Goal: Task Accomplishment & Management: Manage account settings

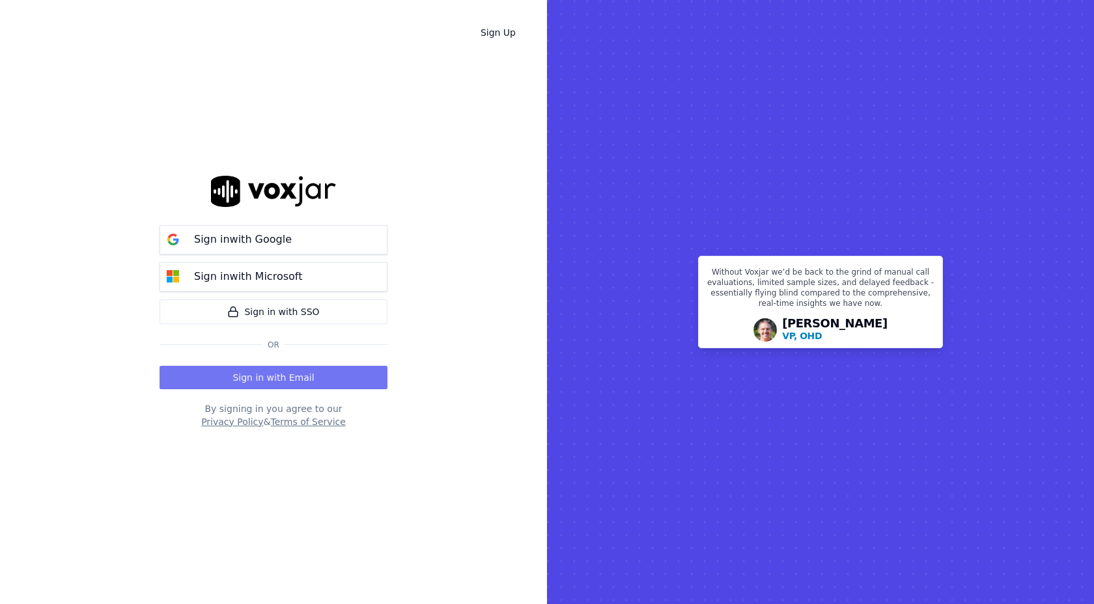
click at [254, 382] on button "Sign in with Email" at bounding box center [274, 377] width 228 height 23
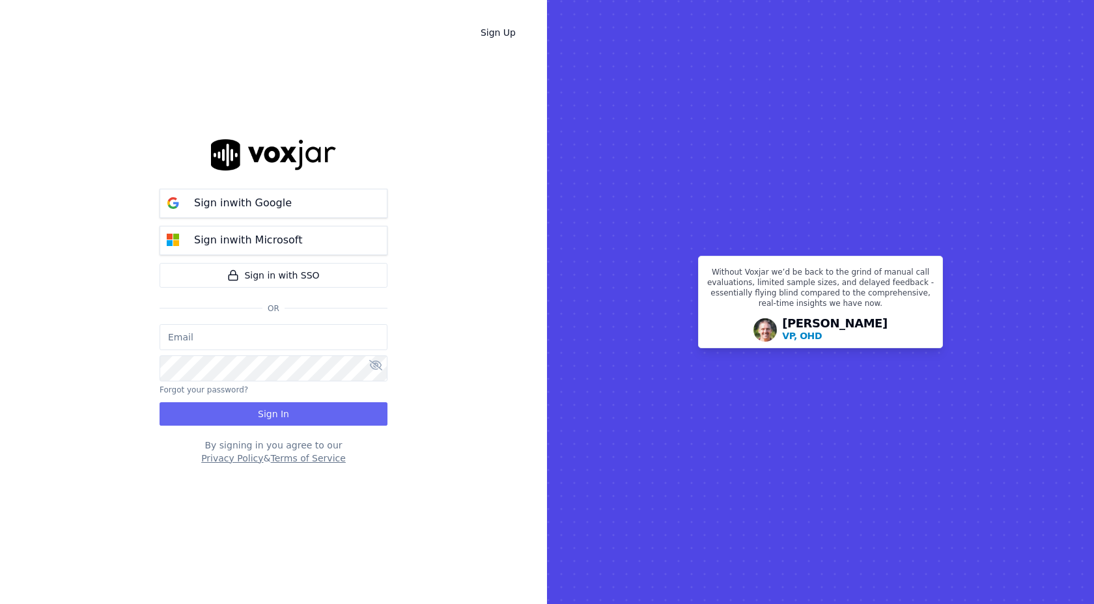
click at [220, 330] on input "email" at bounding box center [274, 337] width 228 height 26
type input "gvk8006@gmail.com"
click at [376, 366] on icon at bounding box center [375, 365] width 13 height 10
click at [309, 414] on button "Sign In" at bounding box center [274, 414] width 228 height 23
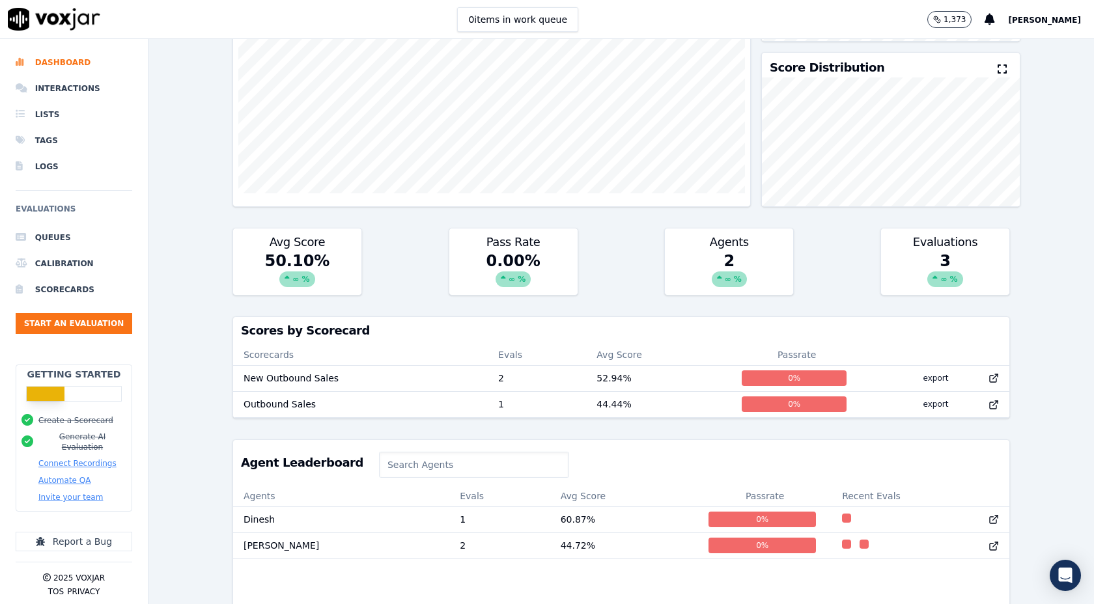
scroll to position [265, 0]
